Goal: Transaction & Acquisition: Purchase product/service

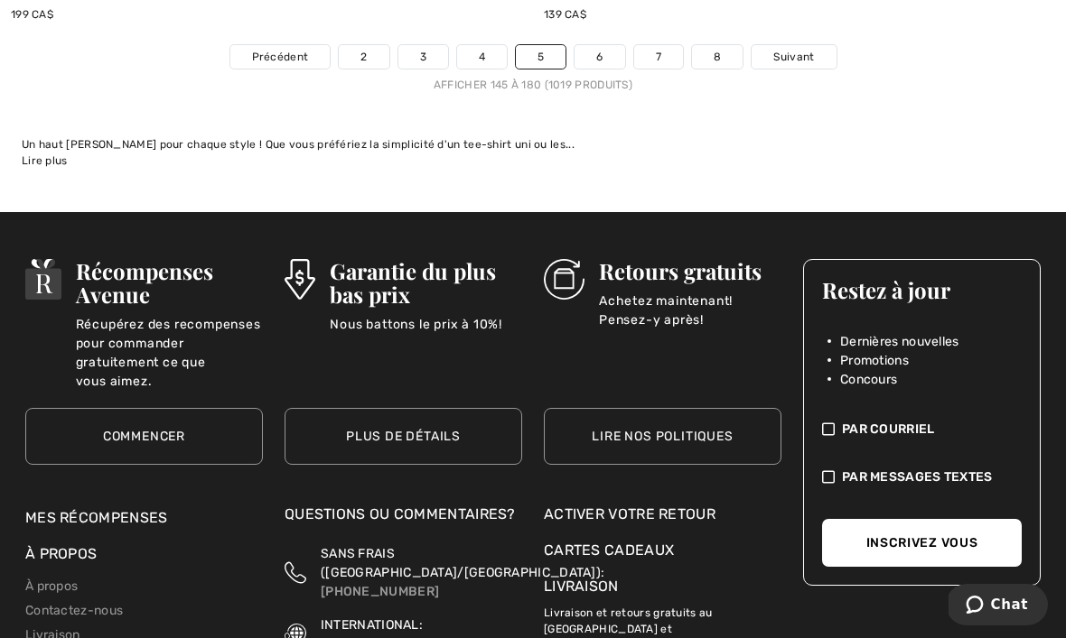
scroll to position [16256, 0]
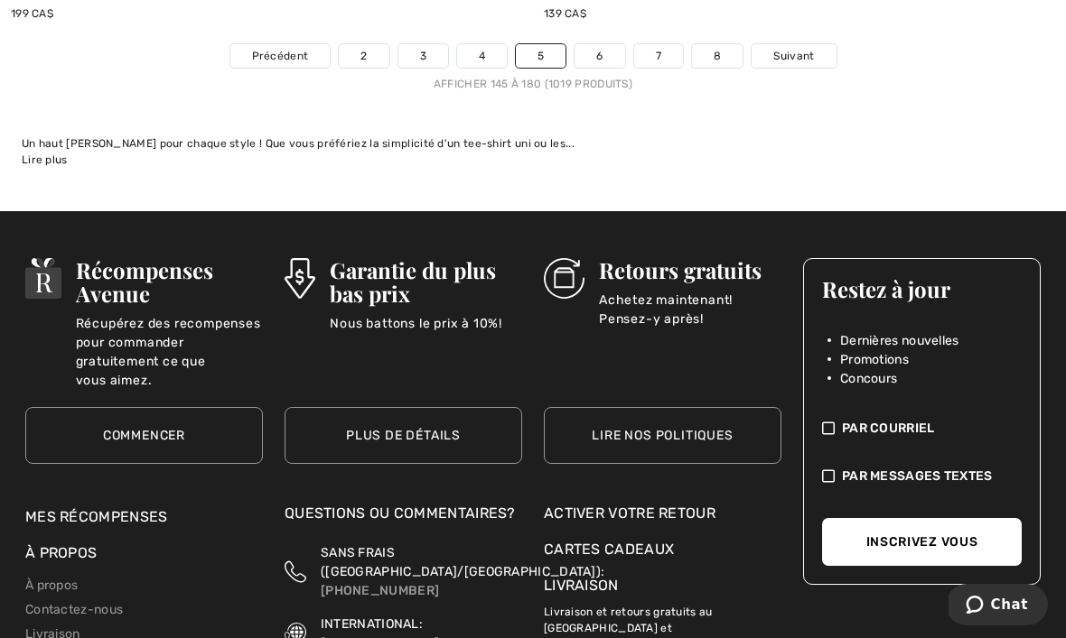
click at [798, 48] on span "Suivant" at bounding box center [793, 56] width 41 height 16
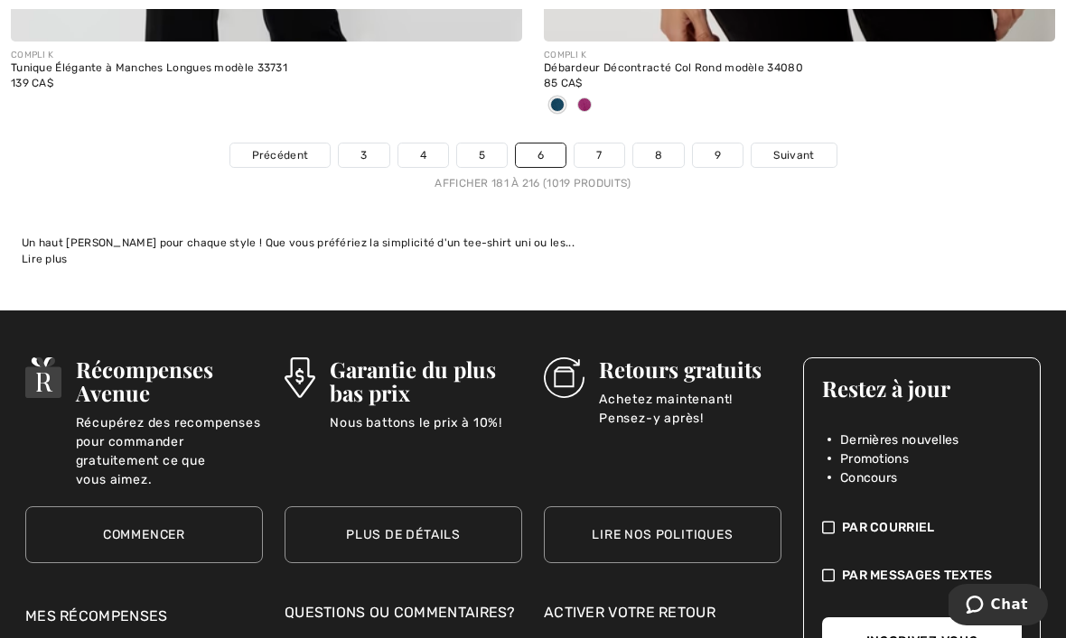
scroll to position [15971, 0]
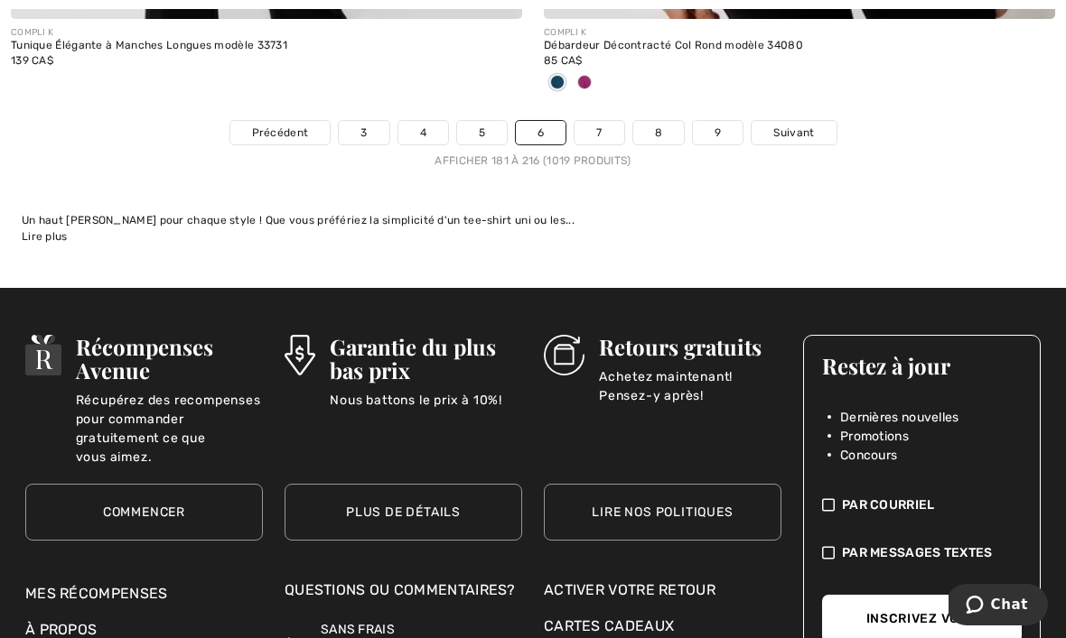
click at [772, 129] on link "Suivant" at bounding box center [793, 132] width 84 height 23
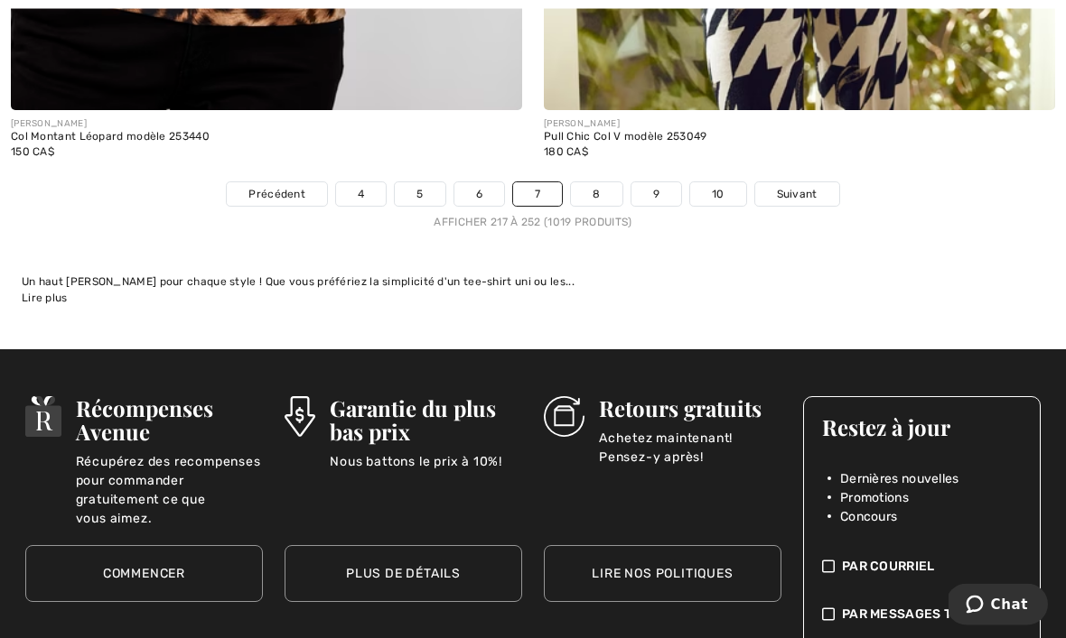
scroll to position [16088, 0]
click at [807, 186] on span "Suivant" at bounding box center [797, 194] width 41 height 16
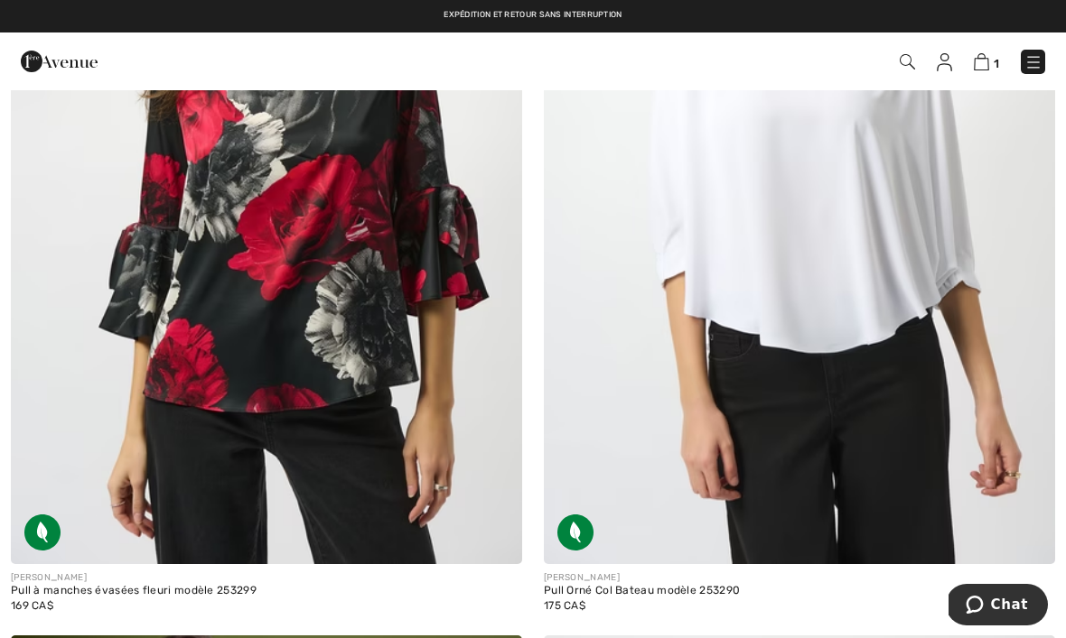
scroll to position [6881, 0]
